Goal: Navigation & Orientation: Find specific page/section

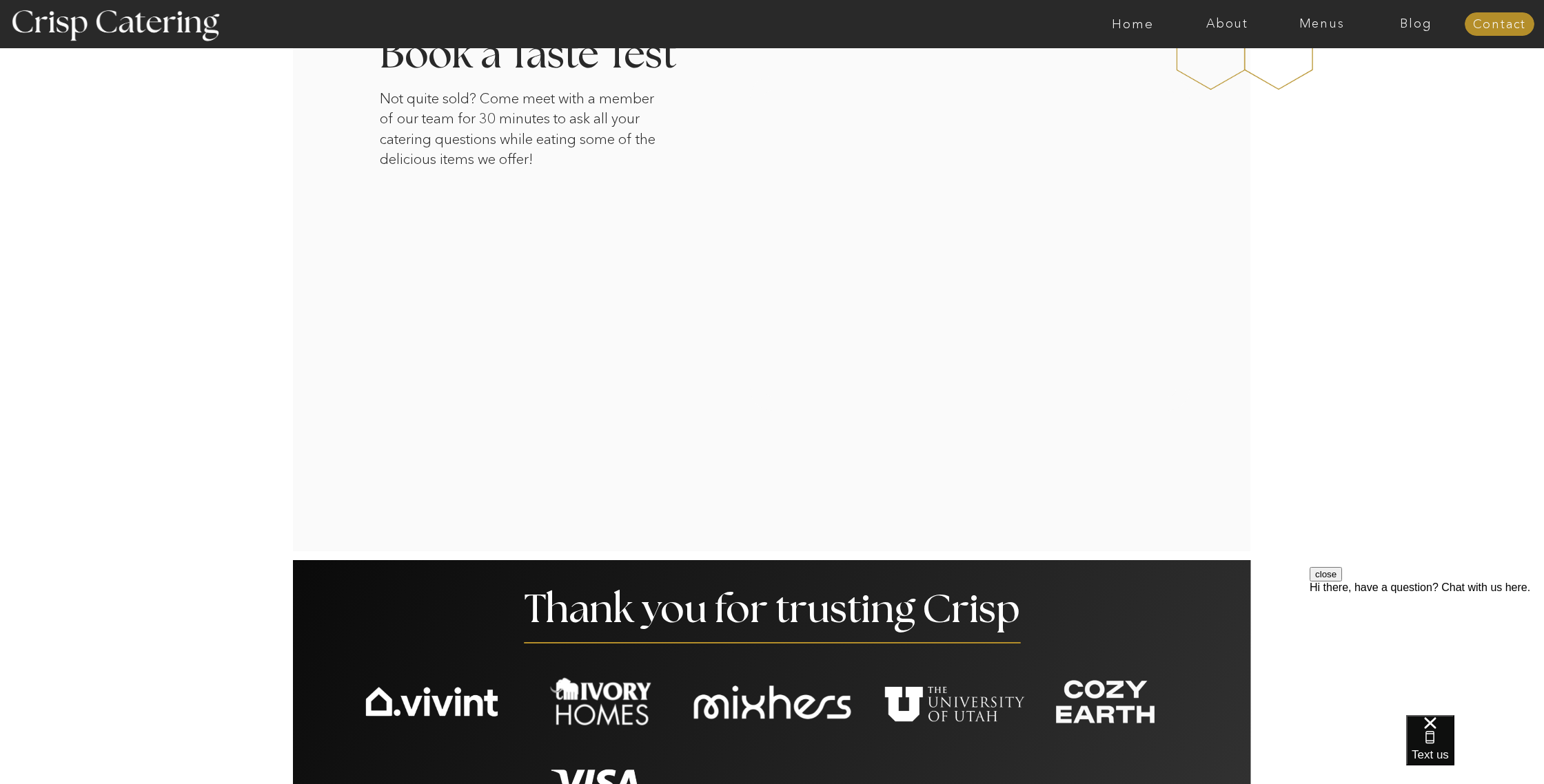
scroll to position [2359, 0]
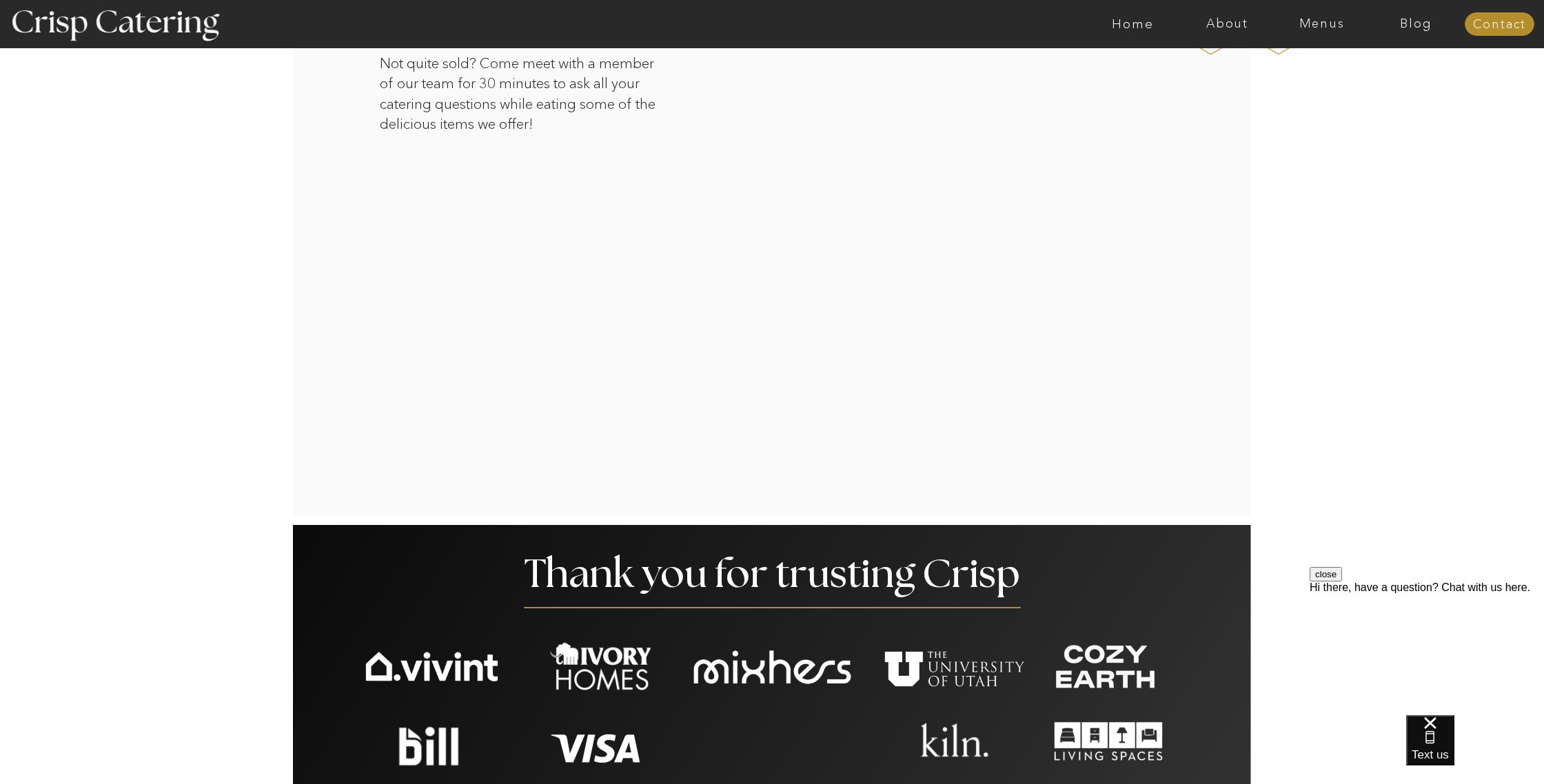
drag, startPoint x: 1319, startPoint y: 21, endPoint x: 1319, endPoint y: 33, distance: 12.0
click at [1319, 21] on nav "Menus" at bounding box center [1322, 24] width 95 height 14
click at [1293, 62] on nav "Summer (Mar-Aug)" at bounding box center [1325, 62] width 124 height 13
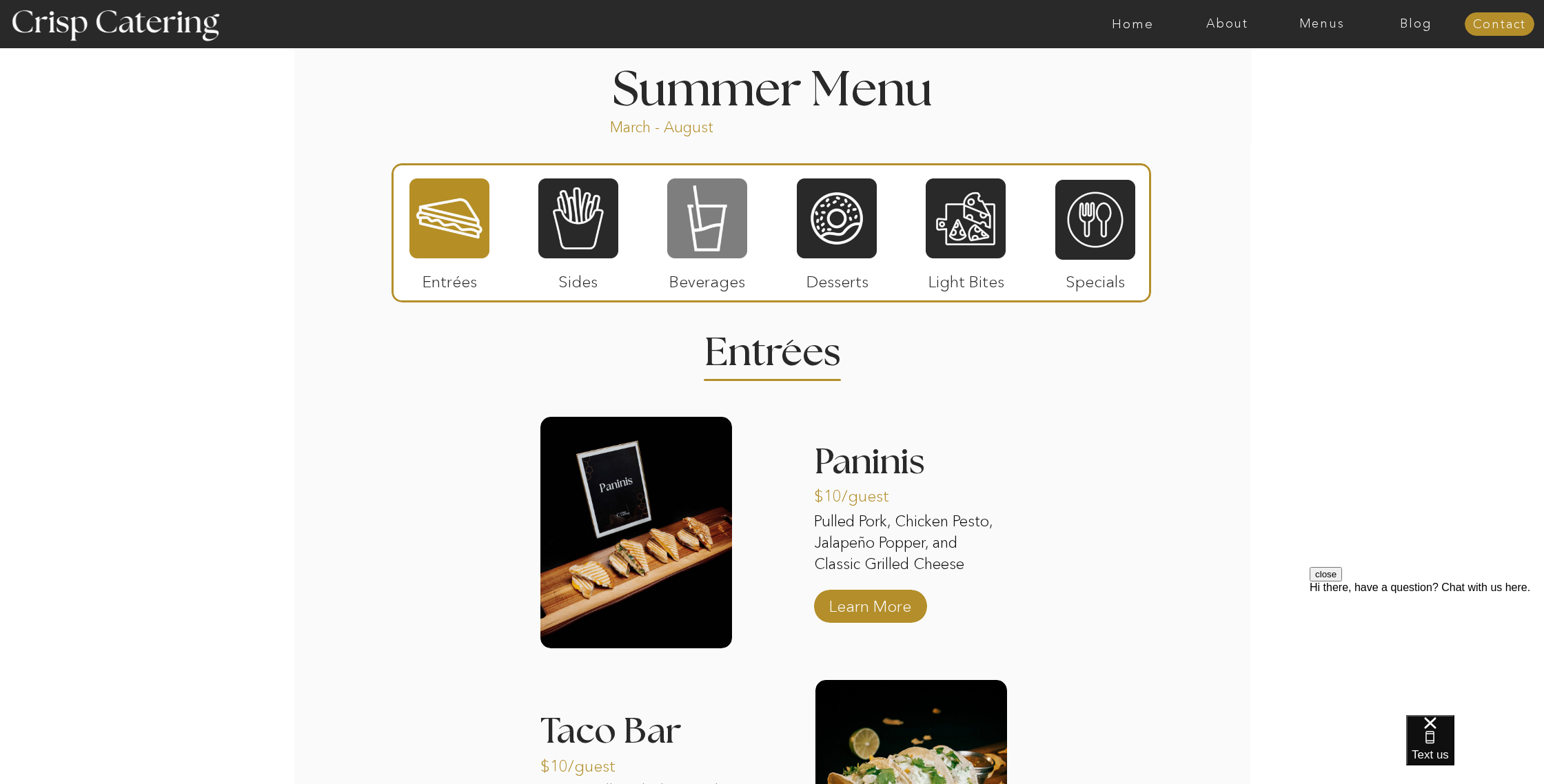
click at [719, 235] on div at bounding box center [707, 218] width 80 height 83
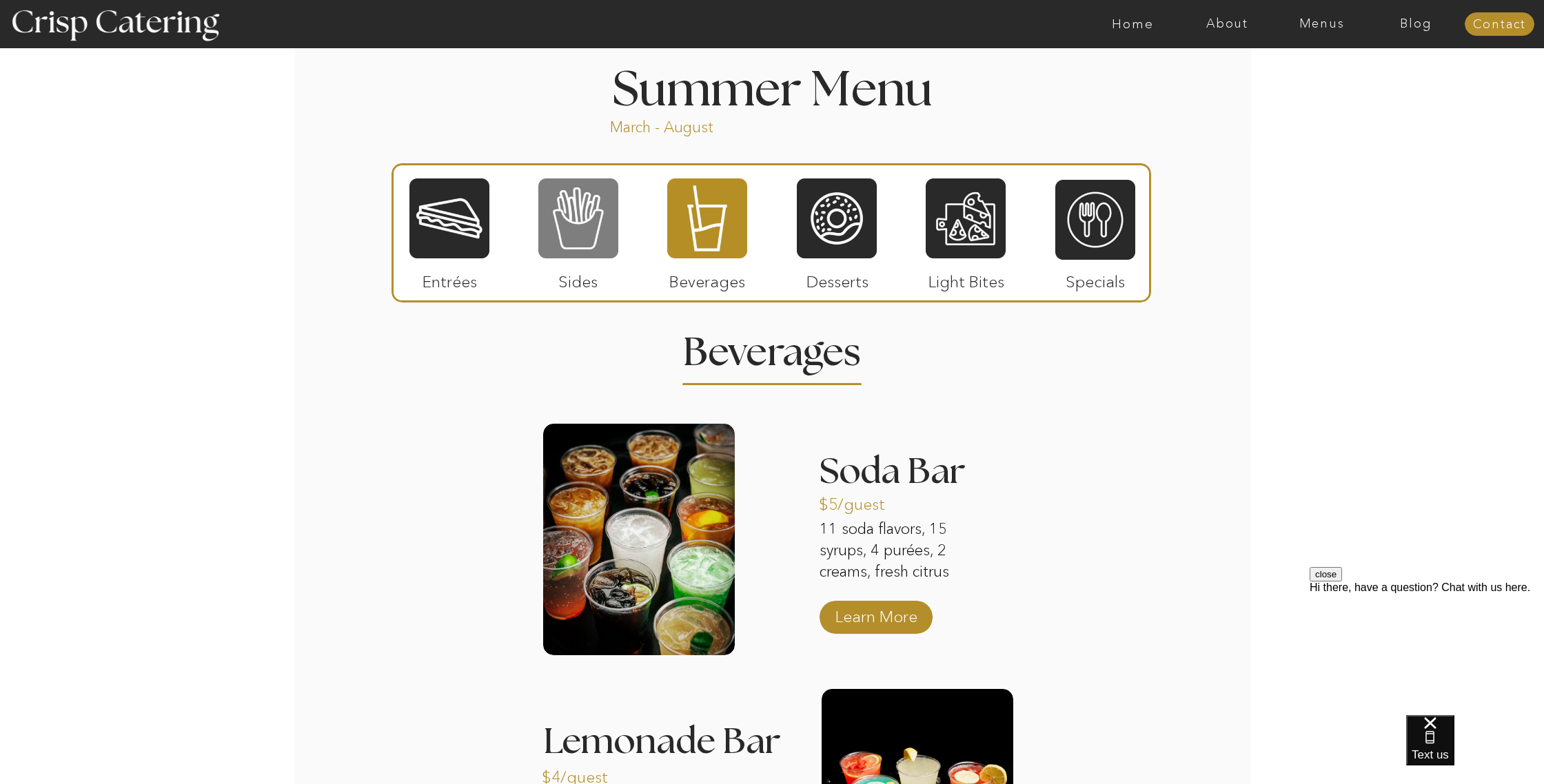
click at [592, 234] on div at bounding box center [577, 218] width 80 height 83
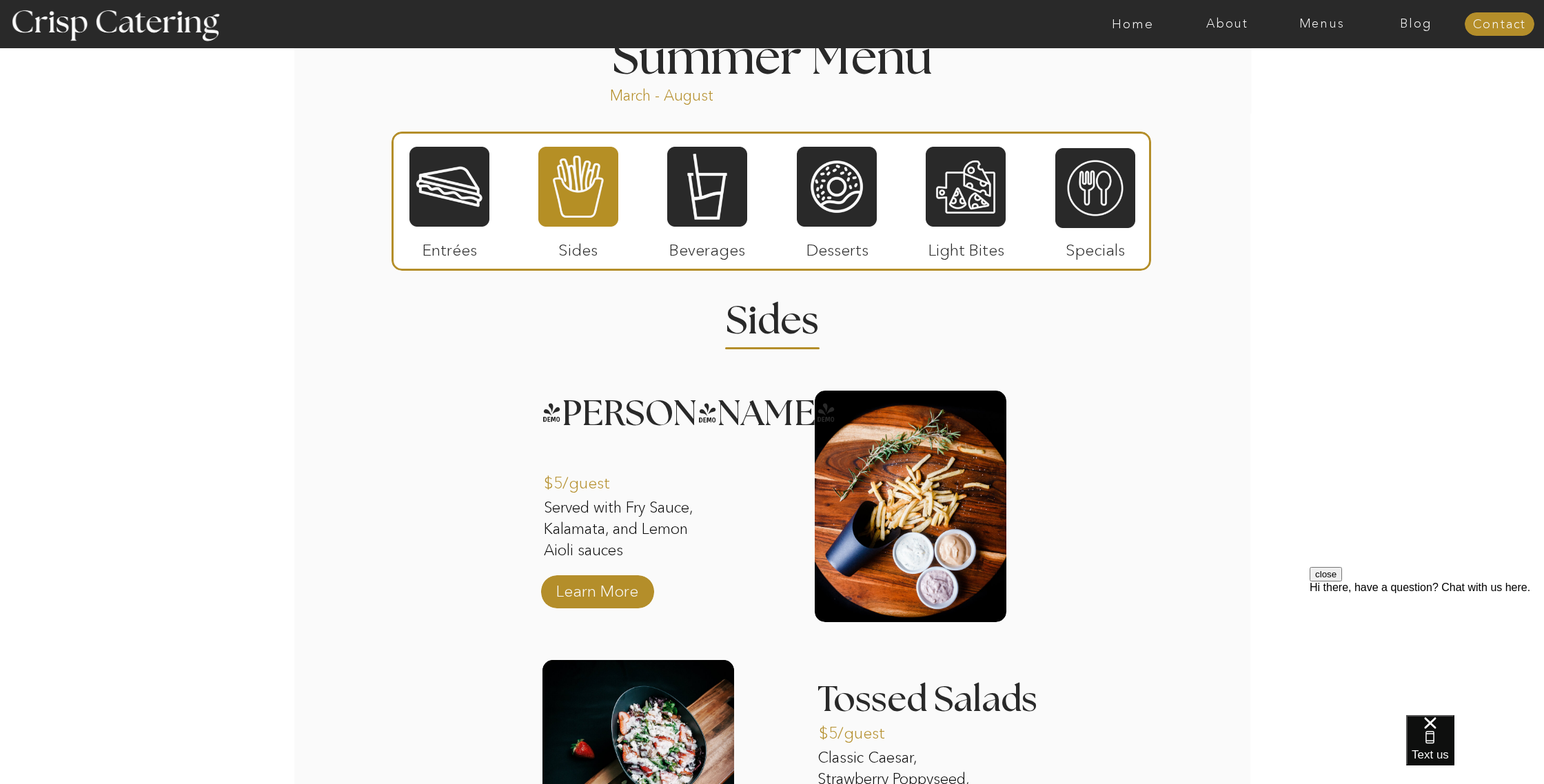
scroll to position [1193, 0]
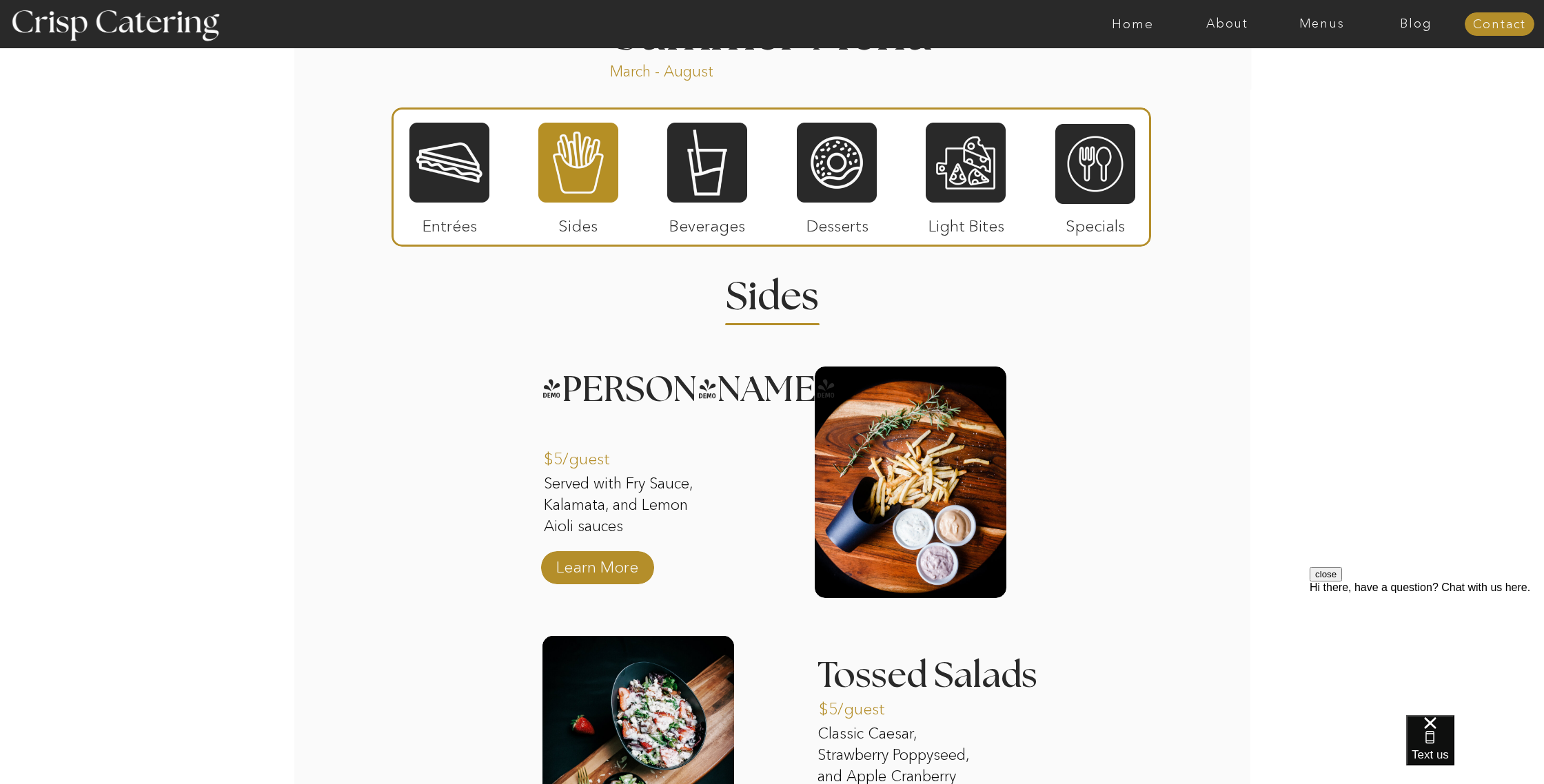
click at [681, 162] on div at bounding box center [707, 162] width 80 height 83
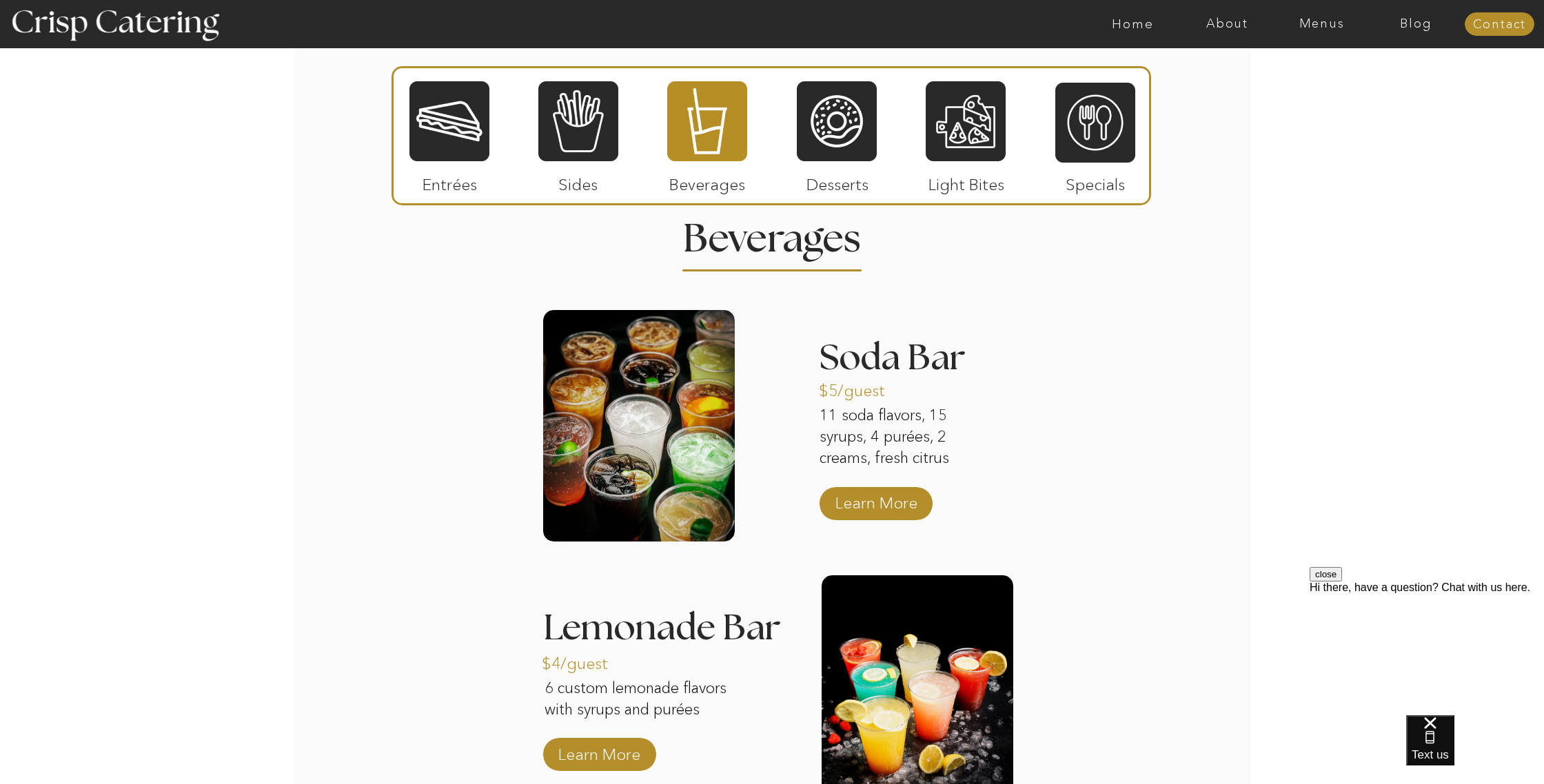
scroll to position [1250, 0]
click at [845, 128] on div at bounding box center [836, 121] width 80 height 83
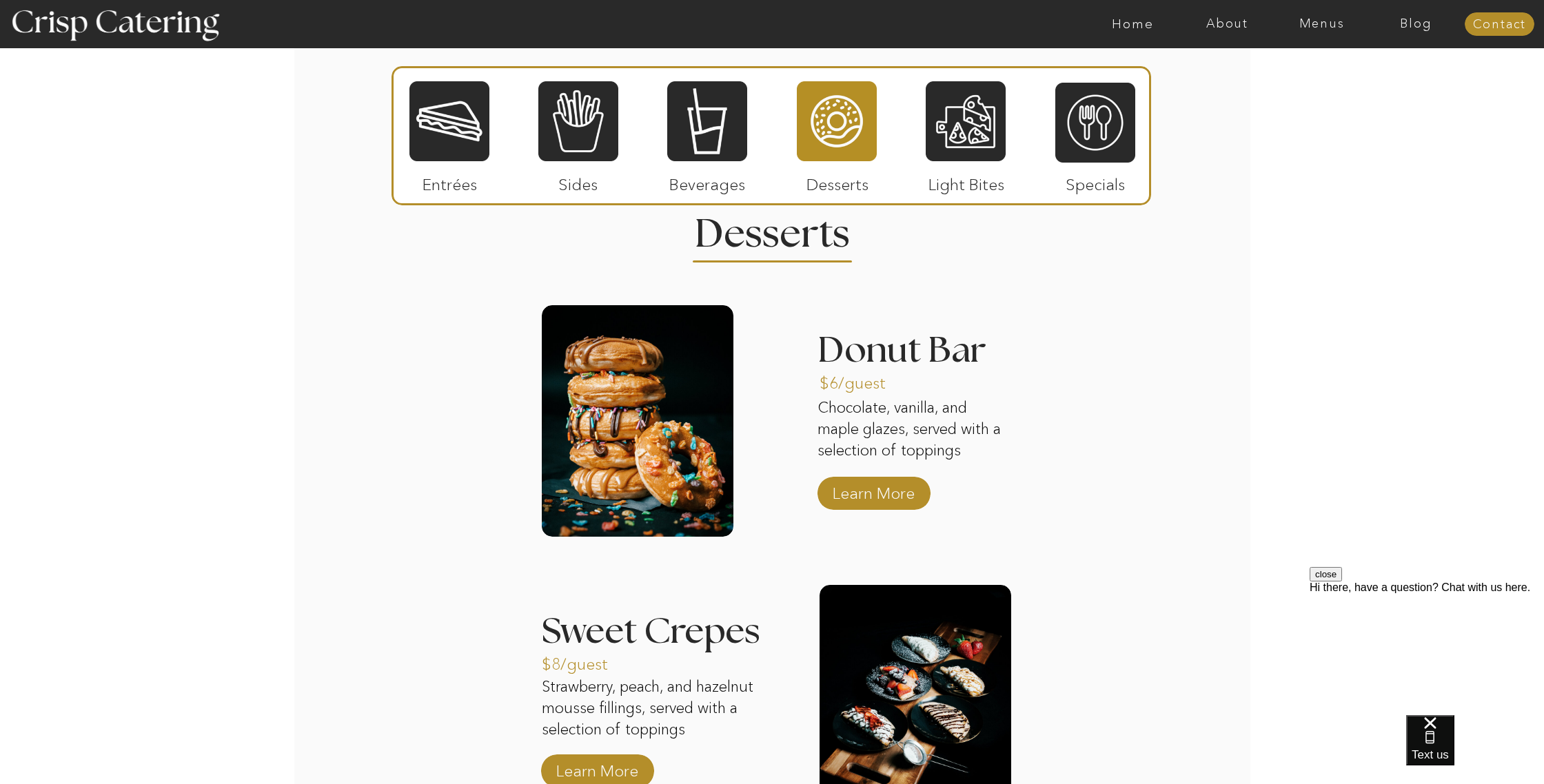
scroll to position [1242, 0]
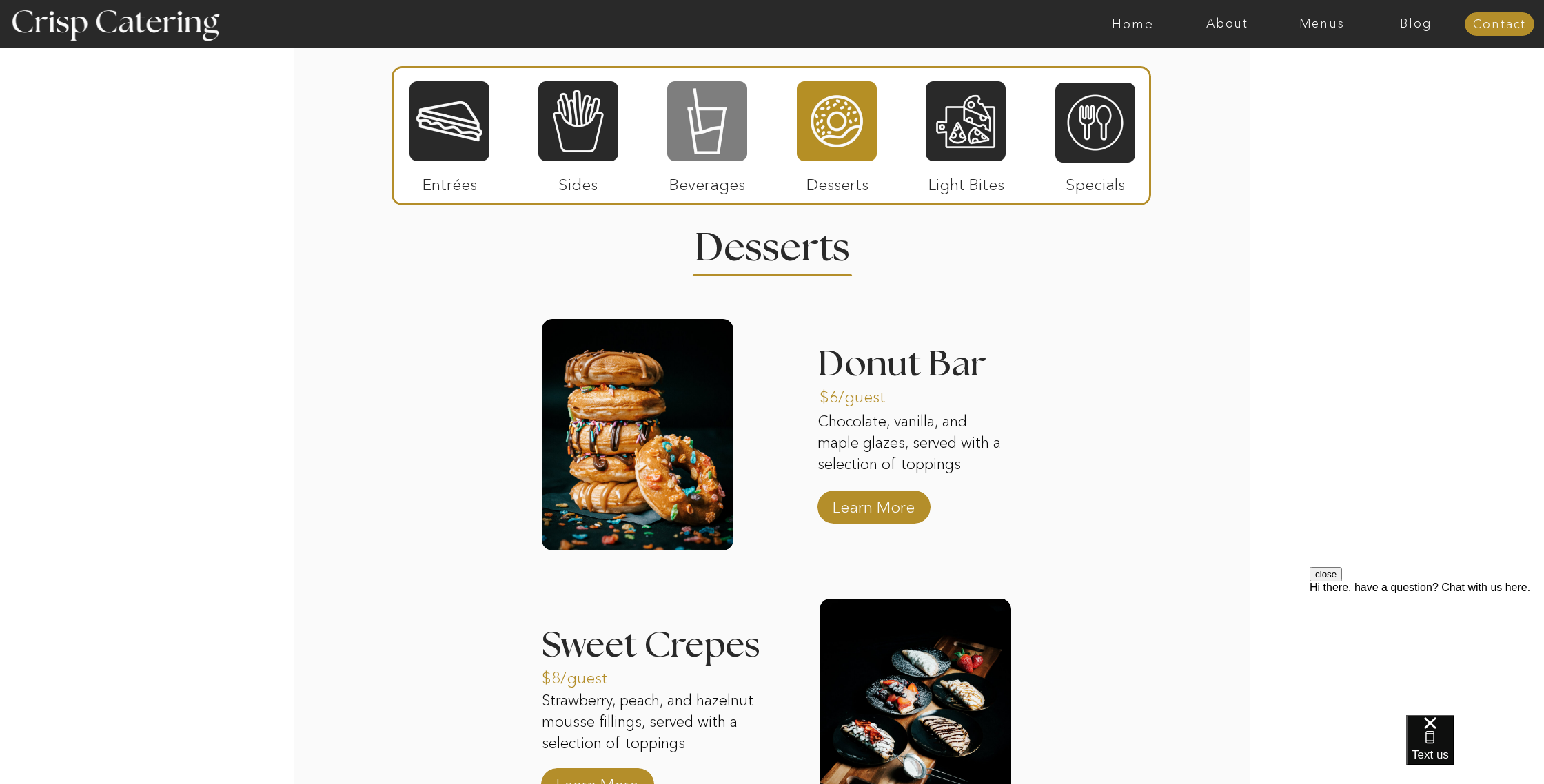
click at [716, 152] on div at bounding box center [707, 121] width 80 height 83
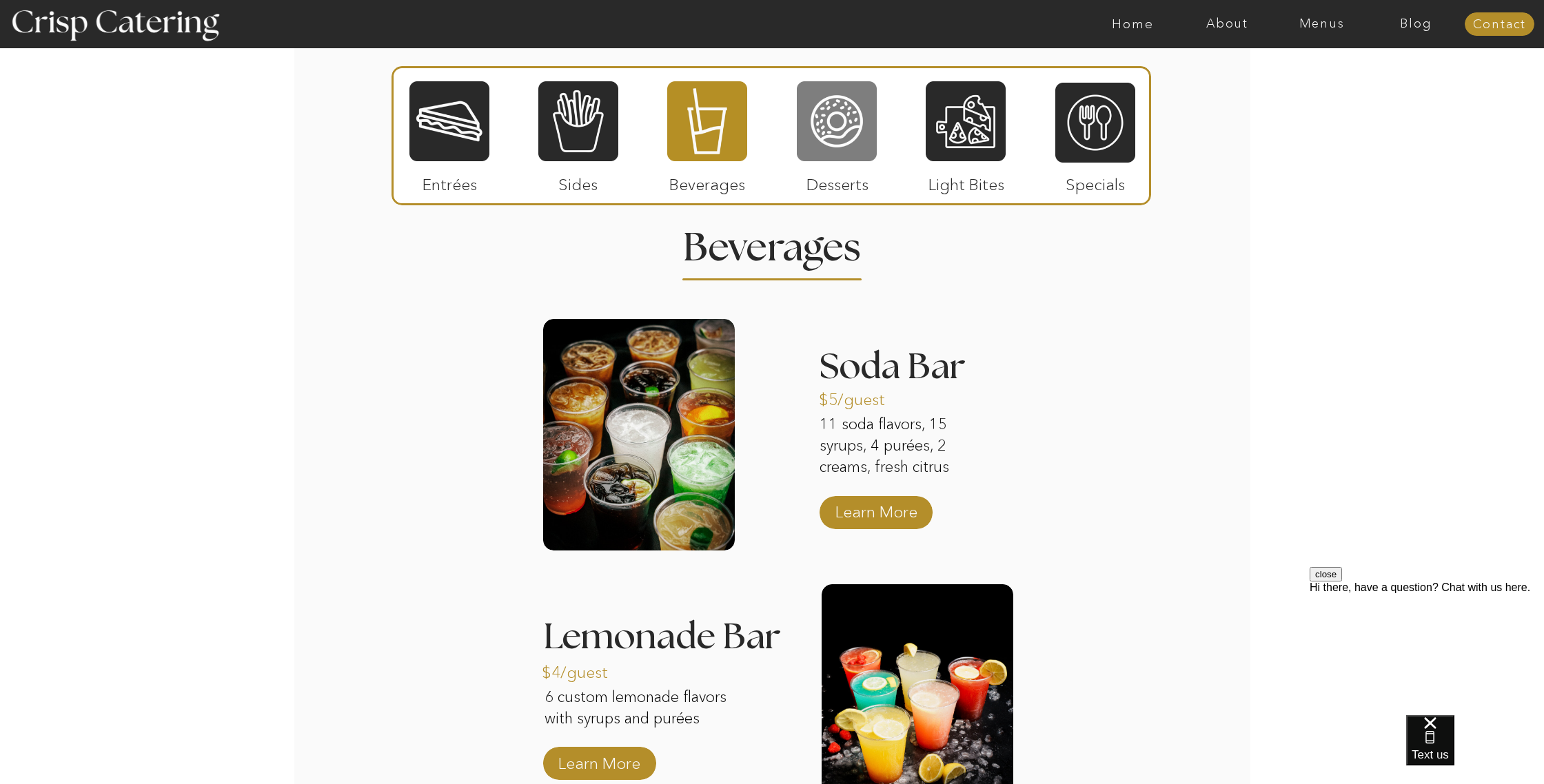
click at [817, 143] on div at bounding box center [836, 121] width 80 height 83
